Goal: Information Seeking & Learning: Learn about a topic

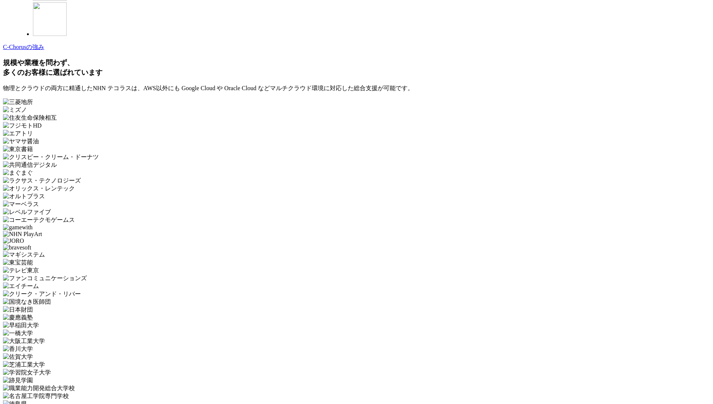
scroll to position [2242, 0]
